Goal: Transaction & Acquisition: Obtain resource

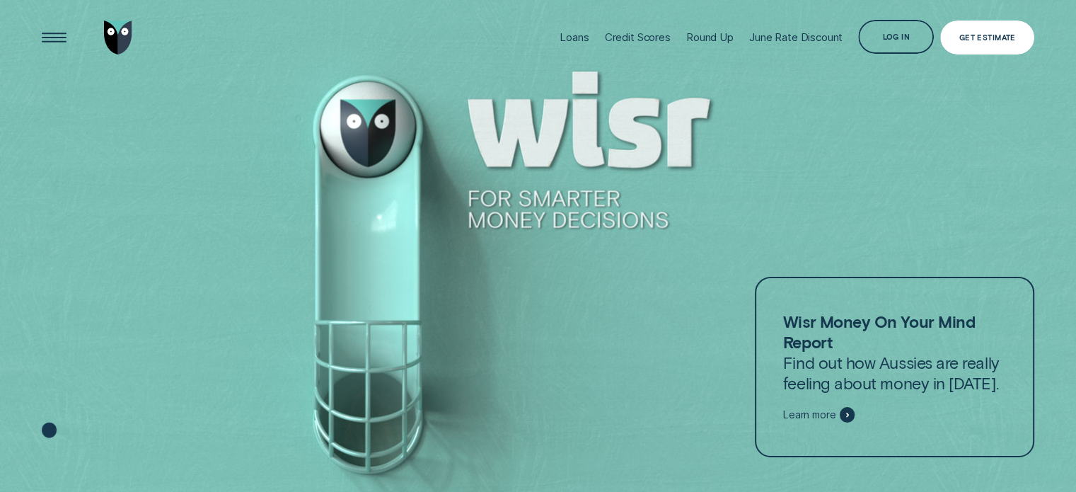
click at [897, 30] on div "Log in" at bounding box center [896, 37] width 76 height 34
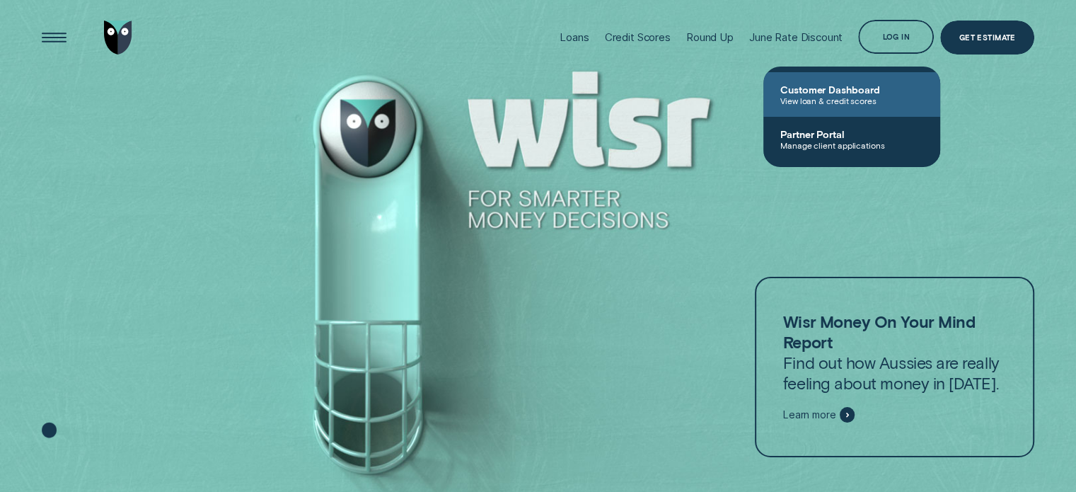
click at [823, 101] on span "View loan & credit scores" at bounding box center [851, 101] width 143 height 10
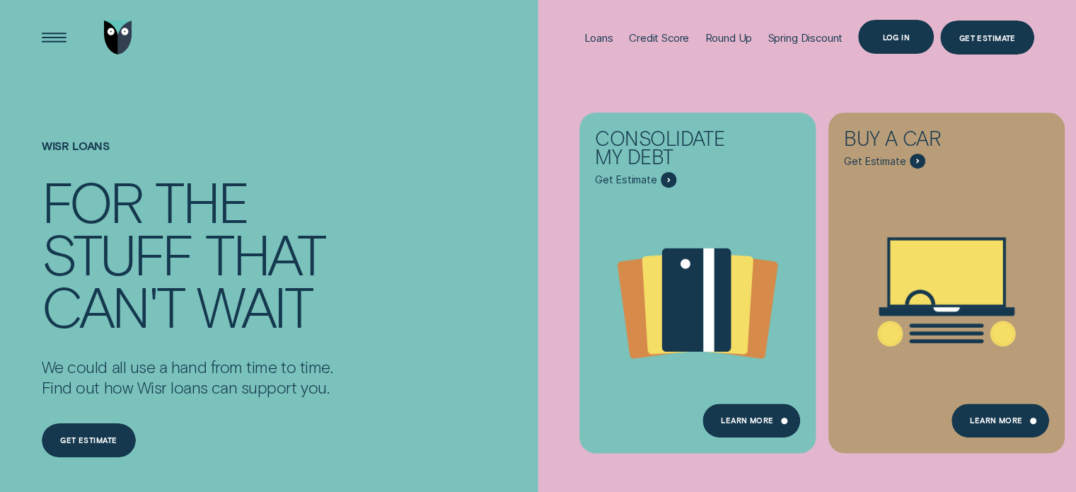
click at [879, 32] on div "Log in" at bounding box center [896, 37] width 76 height 34
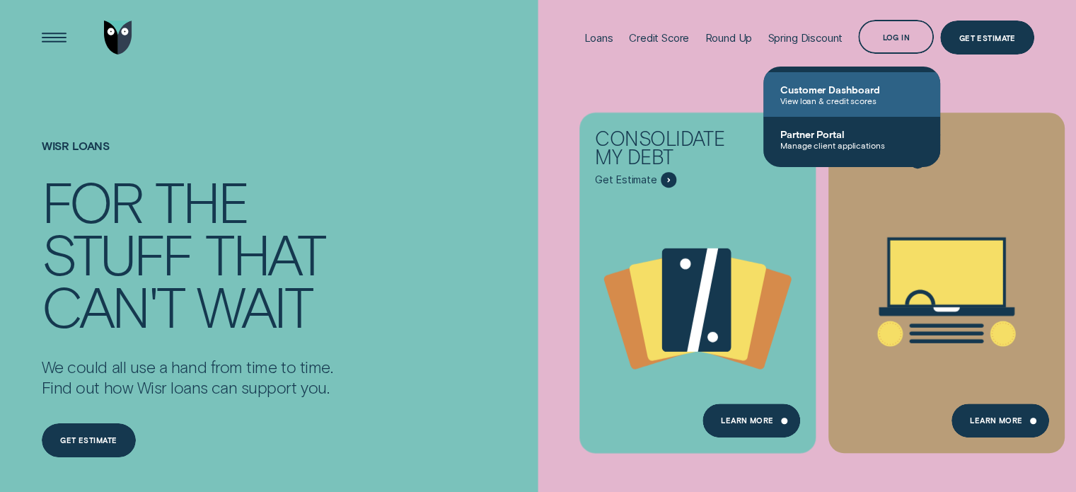
click at [845, 94] on span "Customer Dashboard" at bounding box center [851, 89] width 143 height 12
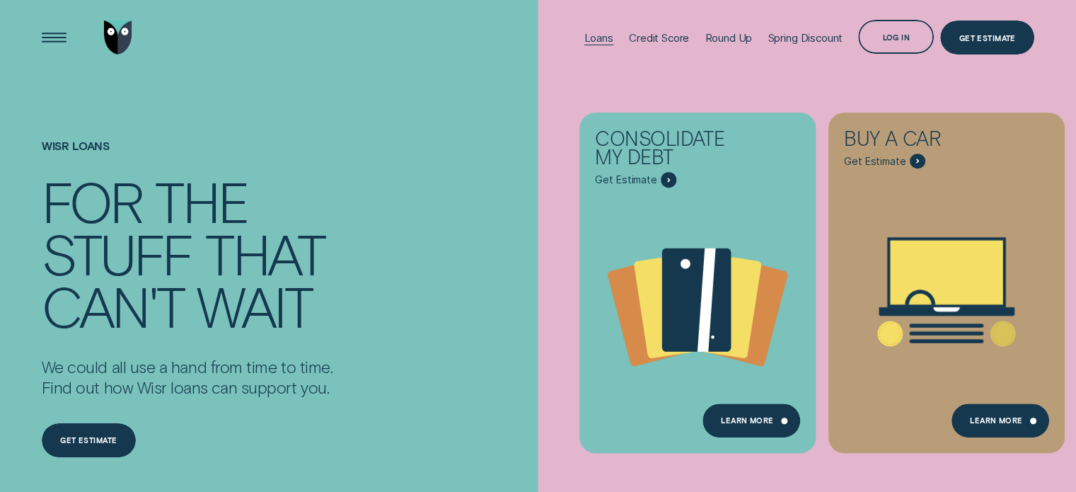
click at [586, 33] on div "Loans" at bounding box center [598, 37] width 29 height 13
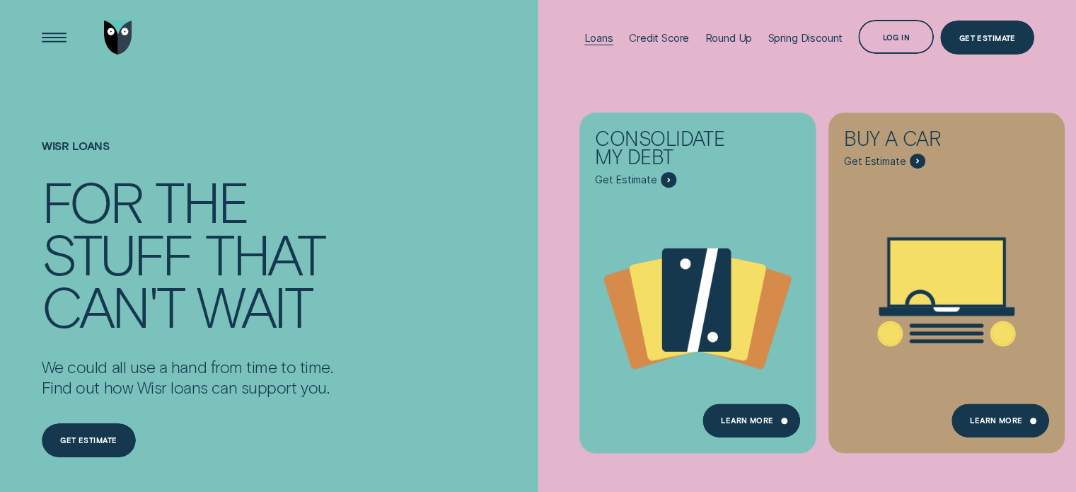
click at [591, 38] on div "Loans" at bounding box center [598, 37] width 29 height 13
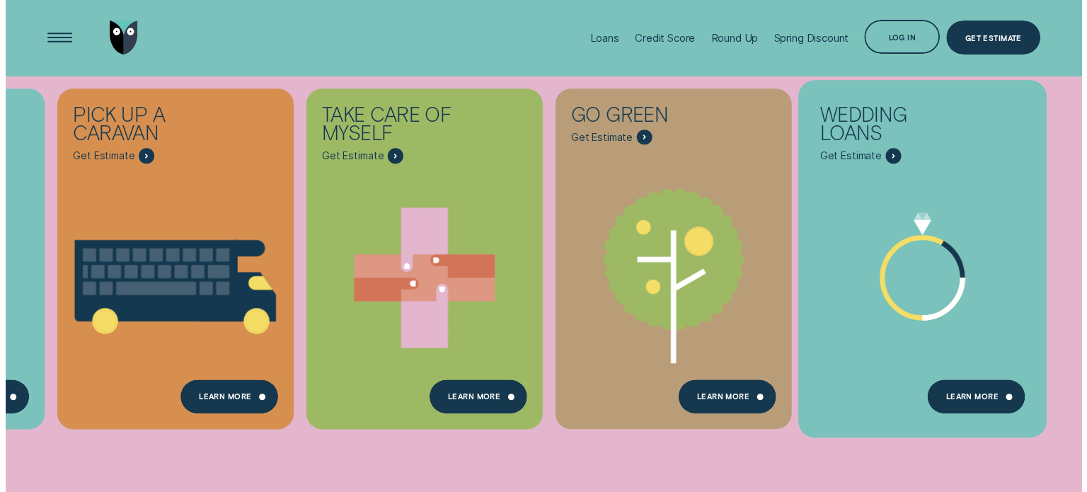
scroll to position [566, 0]
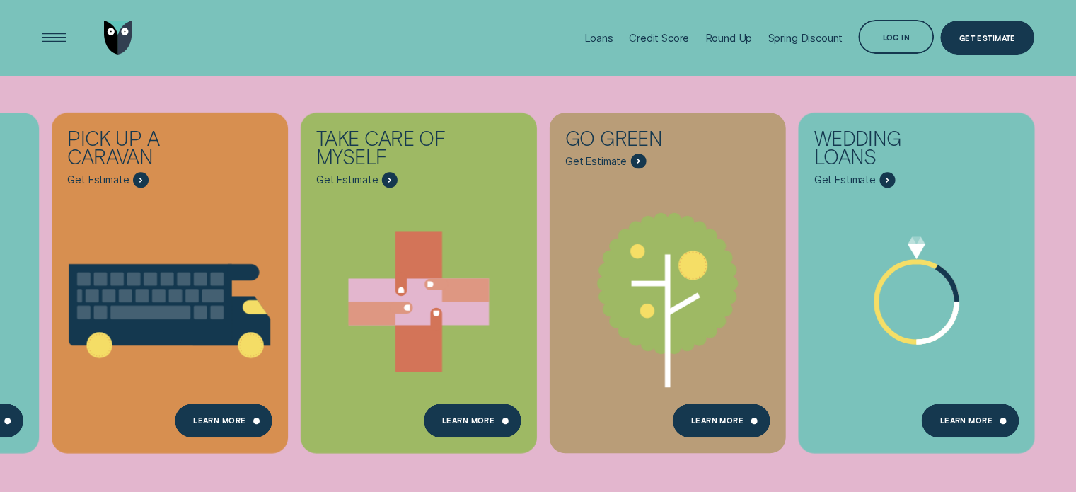
click at [591, 35] on div "Loans" at bounding box center [598, 37] width 29 height 13
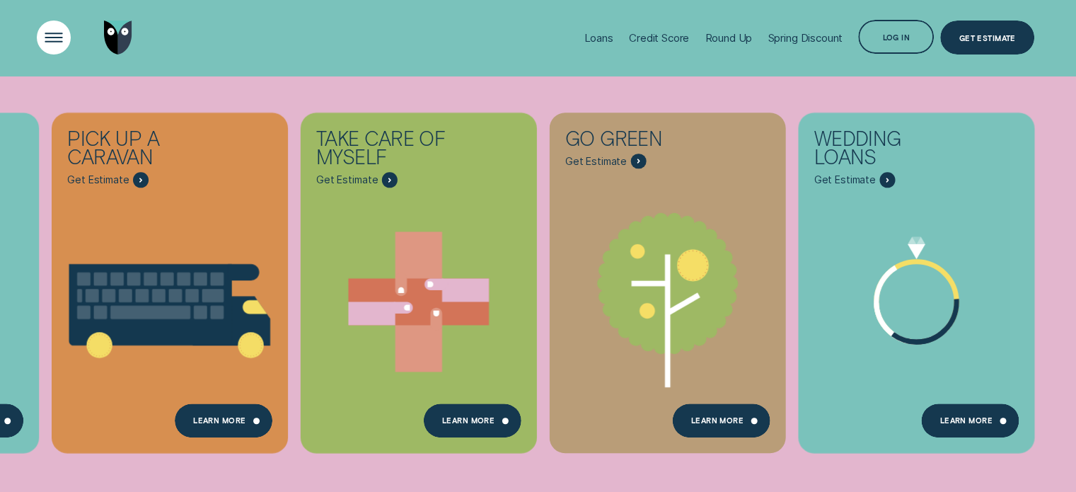
click at [54, 37] on div "Open Menu" at bounding box center [54, 37] width 48 height 48
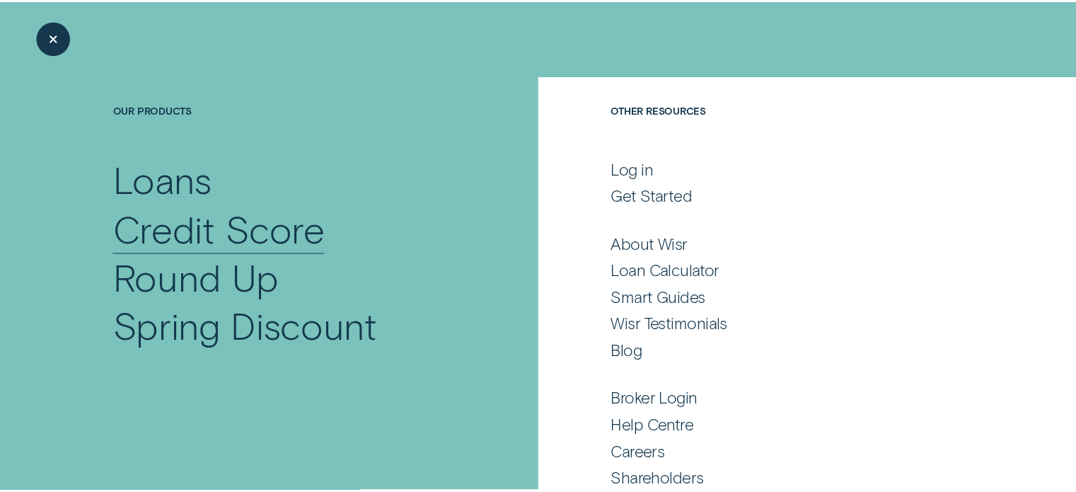
scroll to position [28, 0]
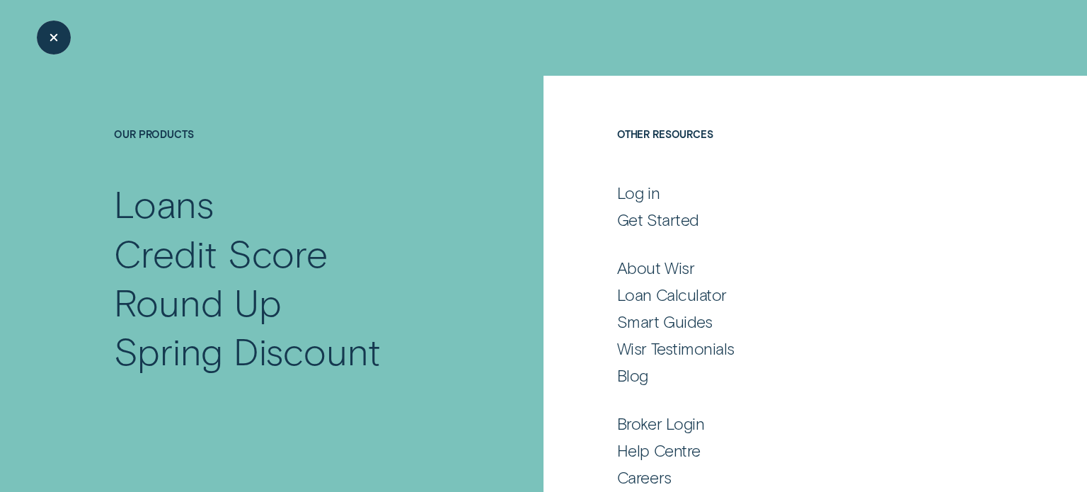
click at [51, 37] on div "Close Menu" at bounding box center [54, 37] width 48 height 48
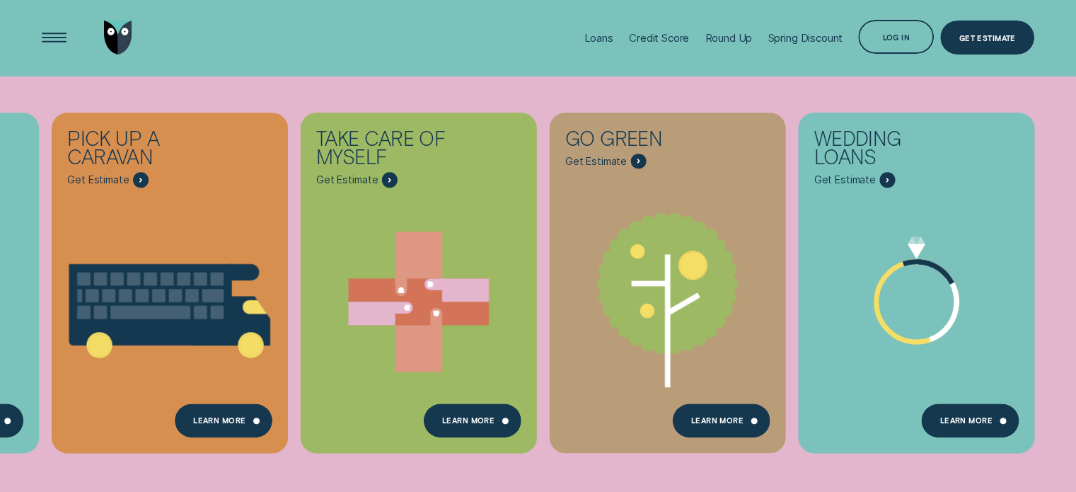
click at [1075, 229] on div "Consolidate my debt Get Estimate Loans - Debt Consolidation Learn more Learn mo…" at bounding box center [538, 283] width 1076 height 566
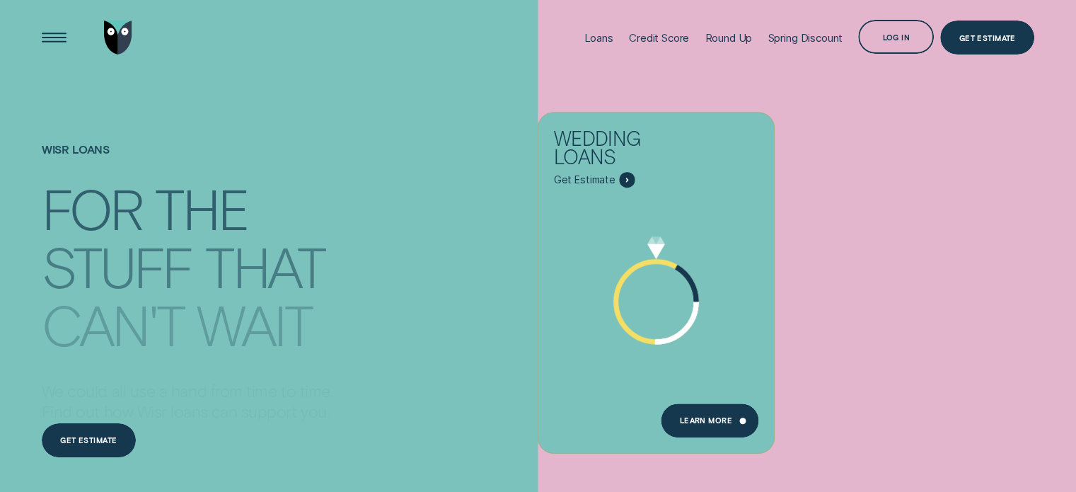
scroll to position [566, 0]
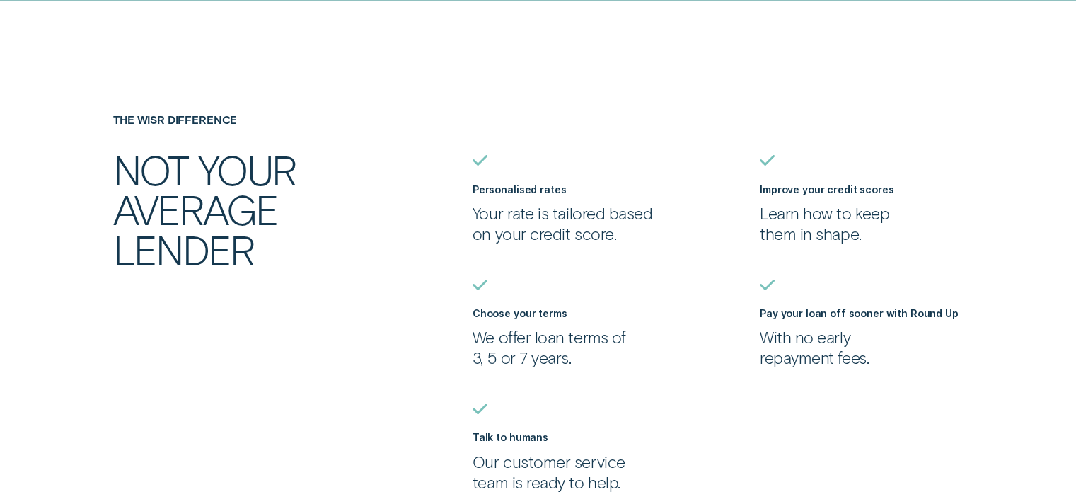
scroll to position [1273, 0]
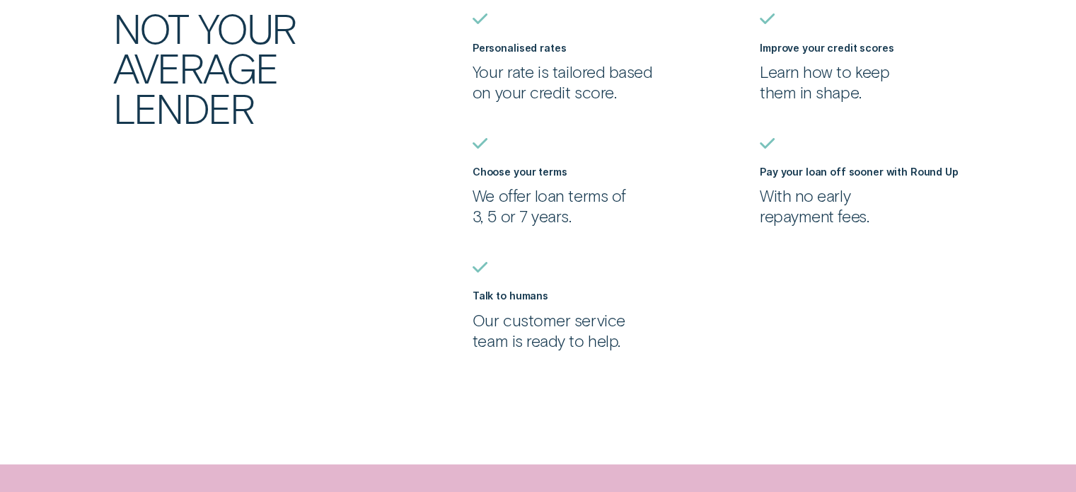
click at [480, 269] on icon at bounding box center [479, 267] width 13 height 8
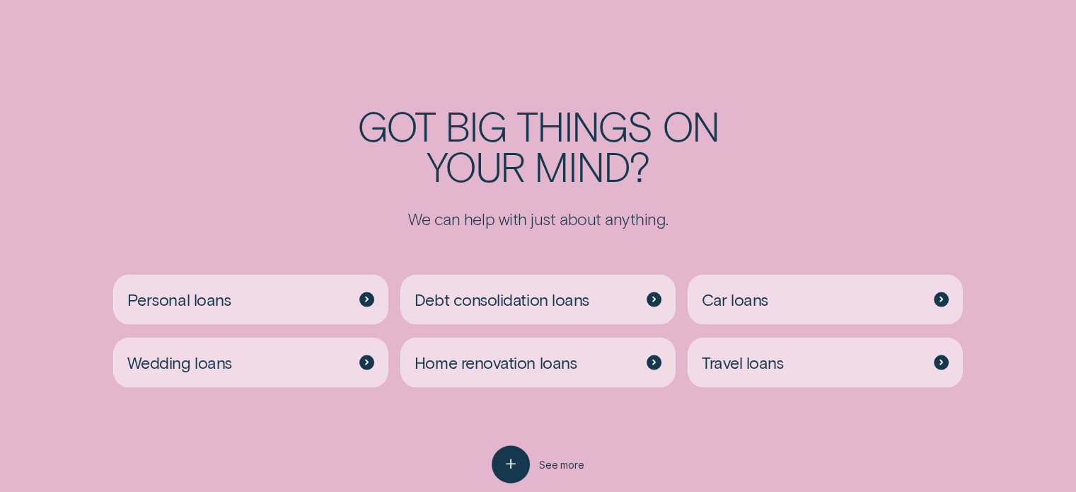
scroll to position [2971, 0]
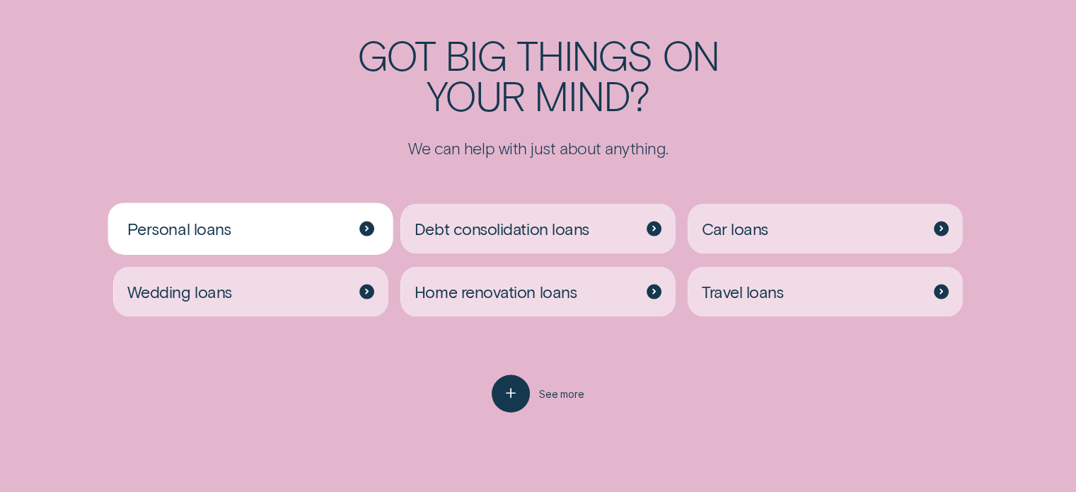
click at [368, 226] on icon at bounding box center [367, 229] width 4 height 6
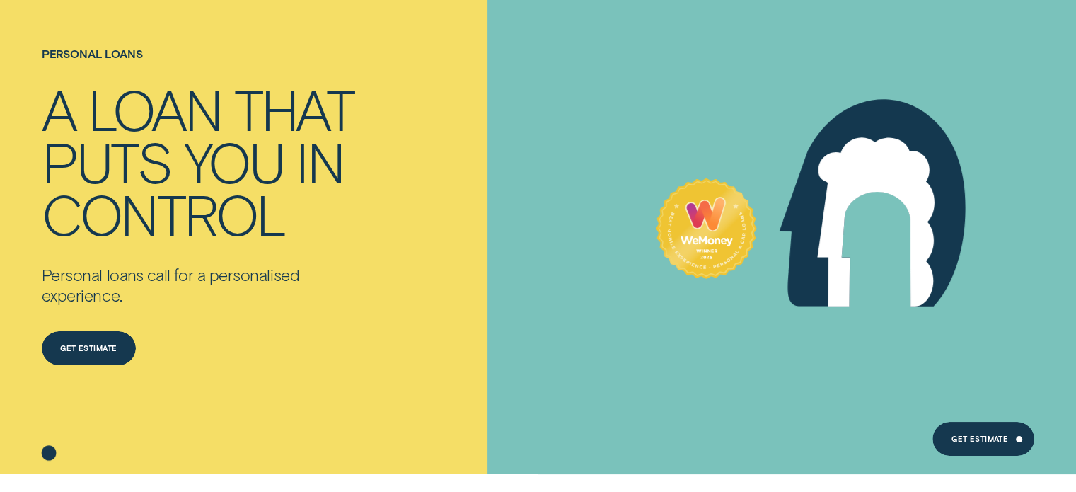
scroll to position [212, 0]
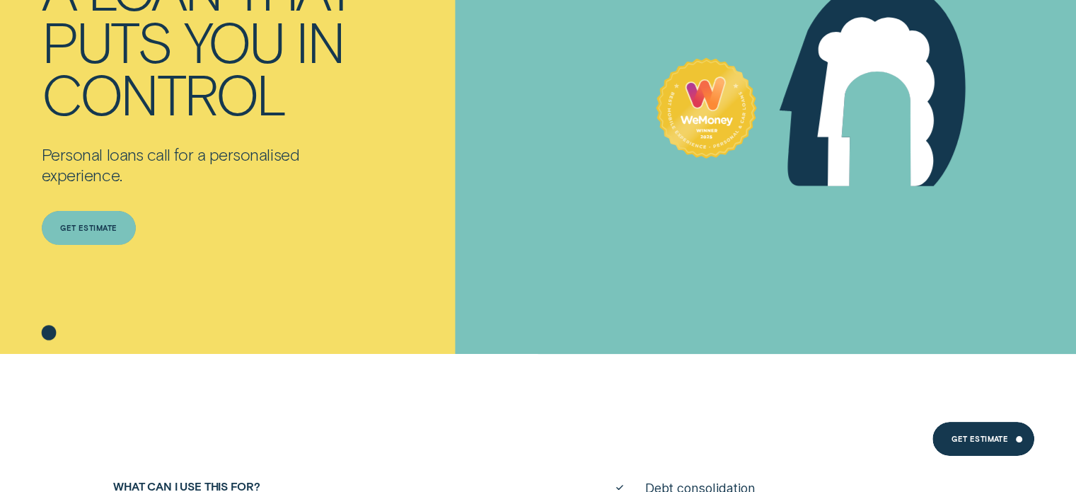
click at [97, 224] on div "Get estimate" at bounding box center [88, 227] width 57 height 6
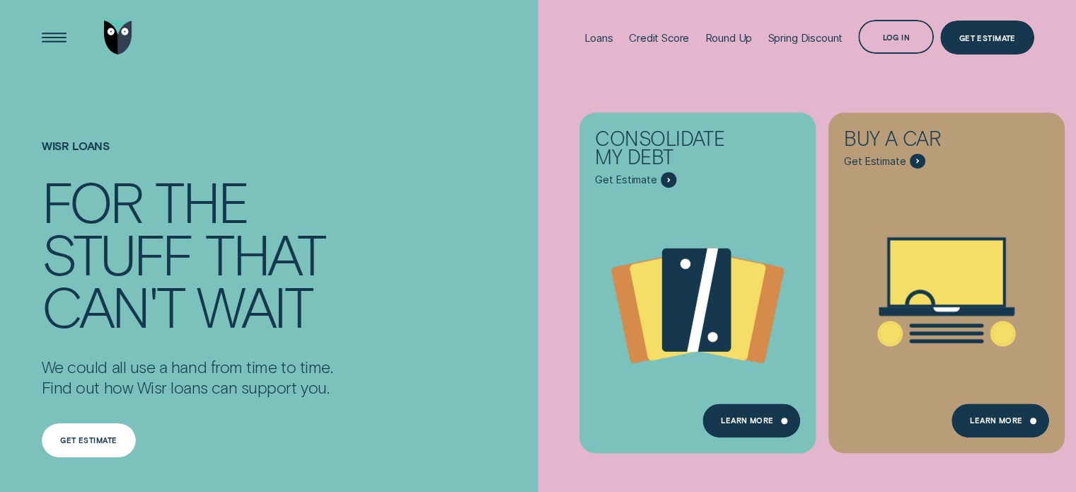
click at [89, 437] on div "Get estimate" at bounding box center [88, 440] width 57 height 6
